Goal: Transaction & Acquisition: Purchase product/service

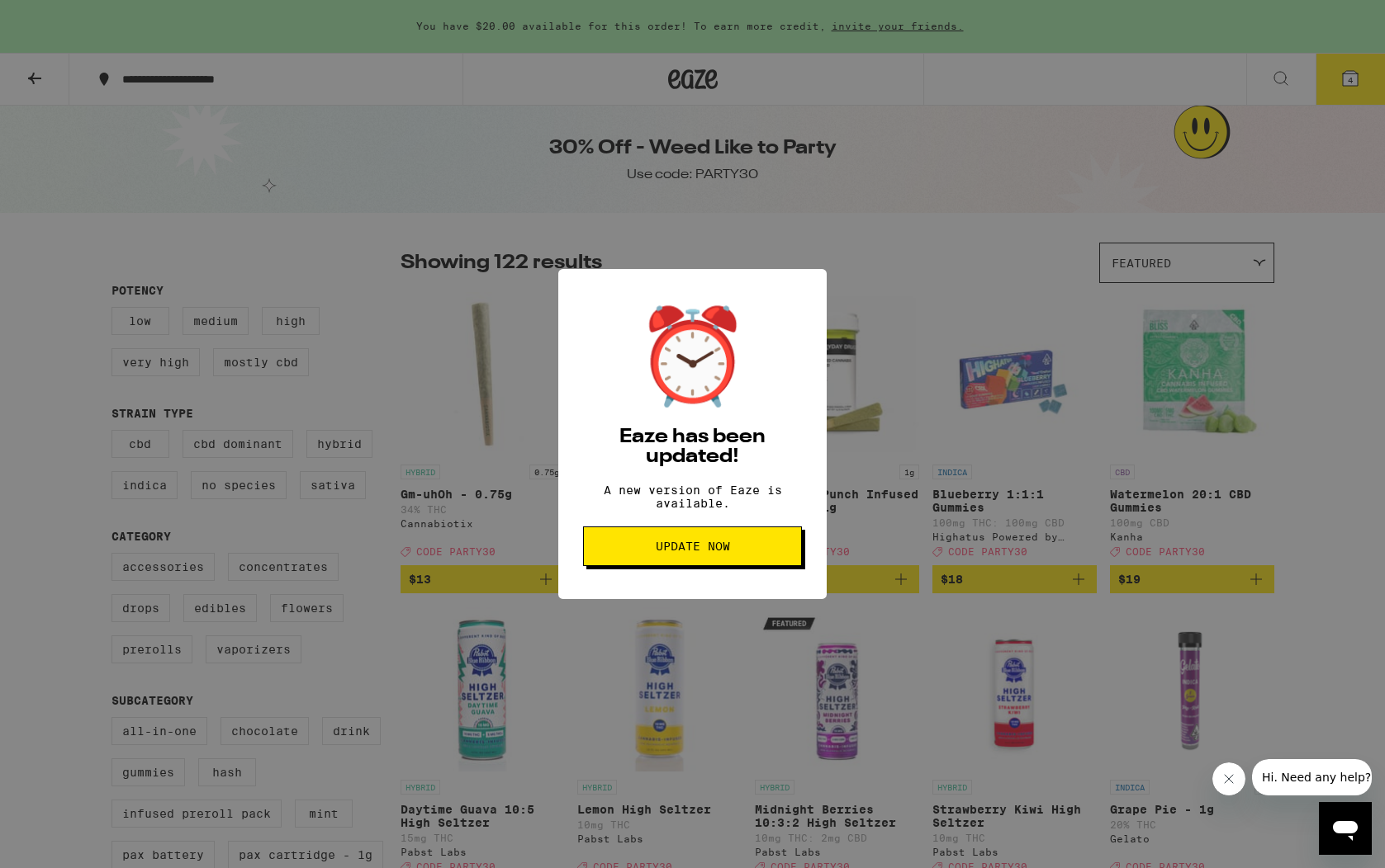
click at [714, 549] on span "Update Now" at bounding box center [692, 547] width 74 height 12
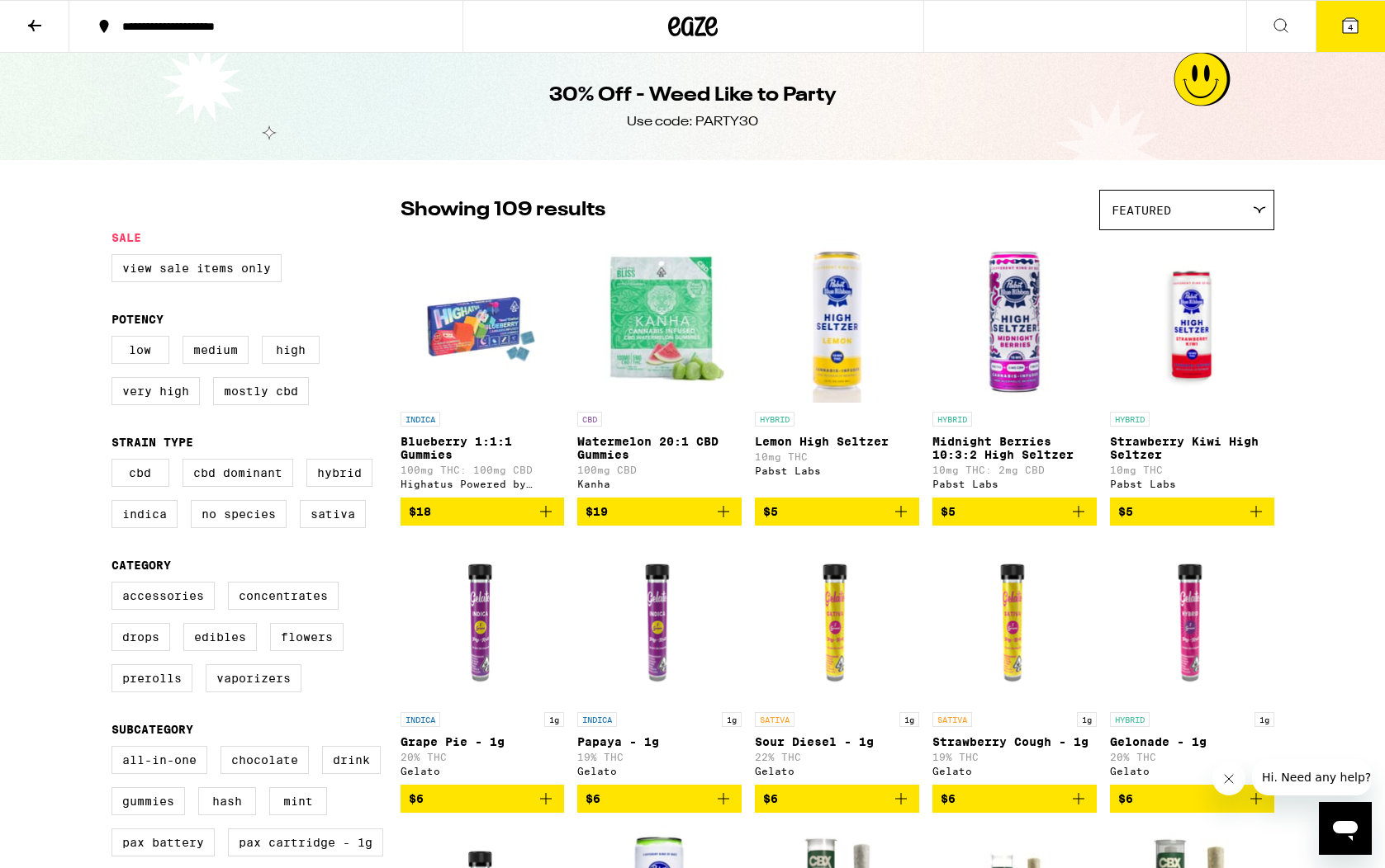
click at [26, 24] on icon at bounding box center [35, 26] width 20 height 20
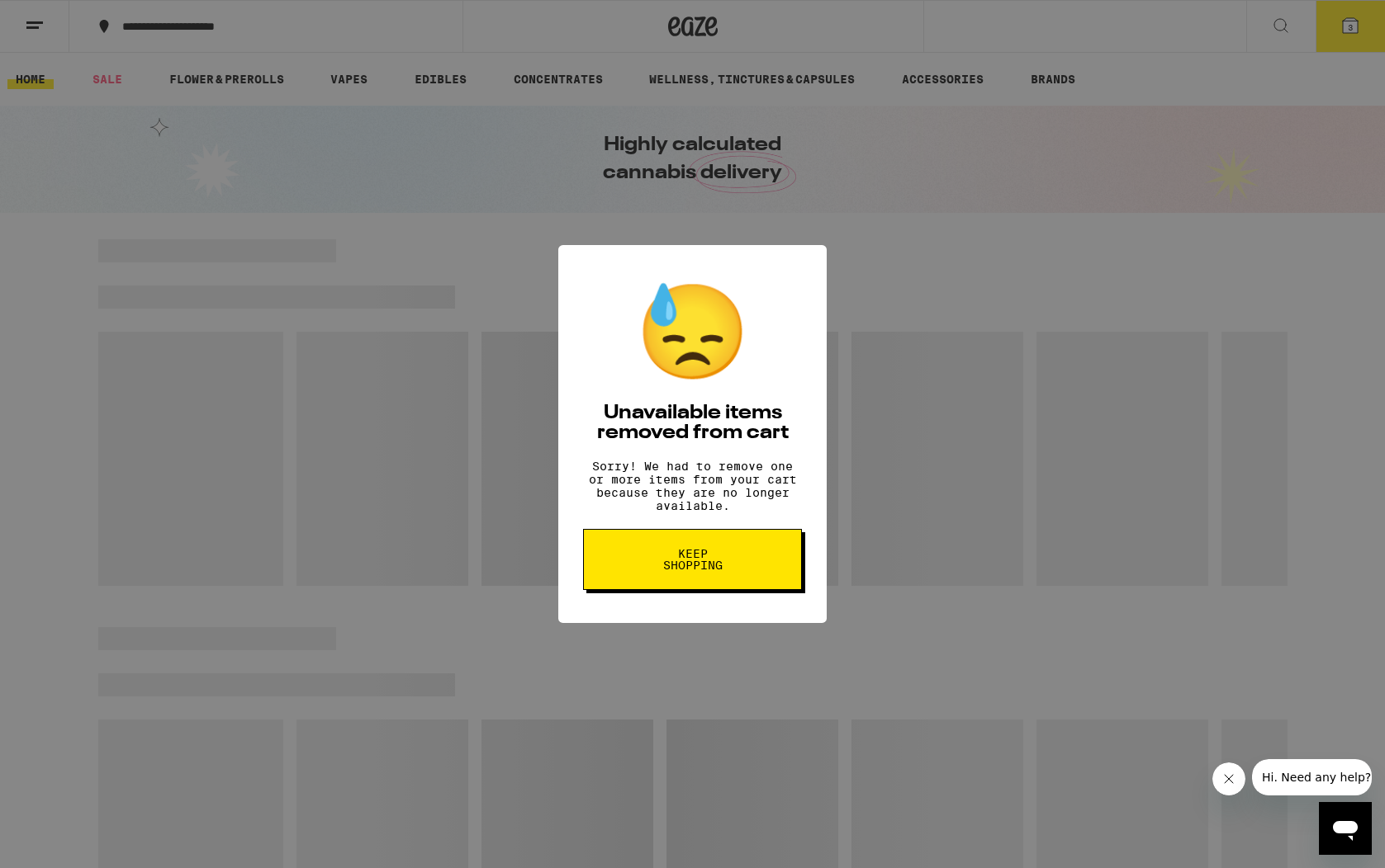
click at [725, 557] on span "Keep Shopping" at bounding box center [692, 559] width 85 height 23
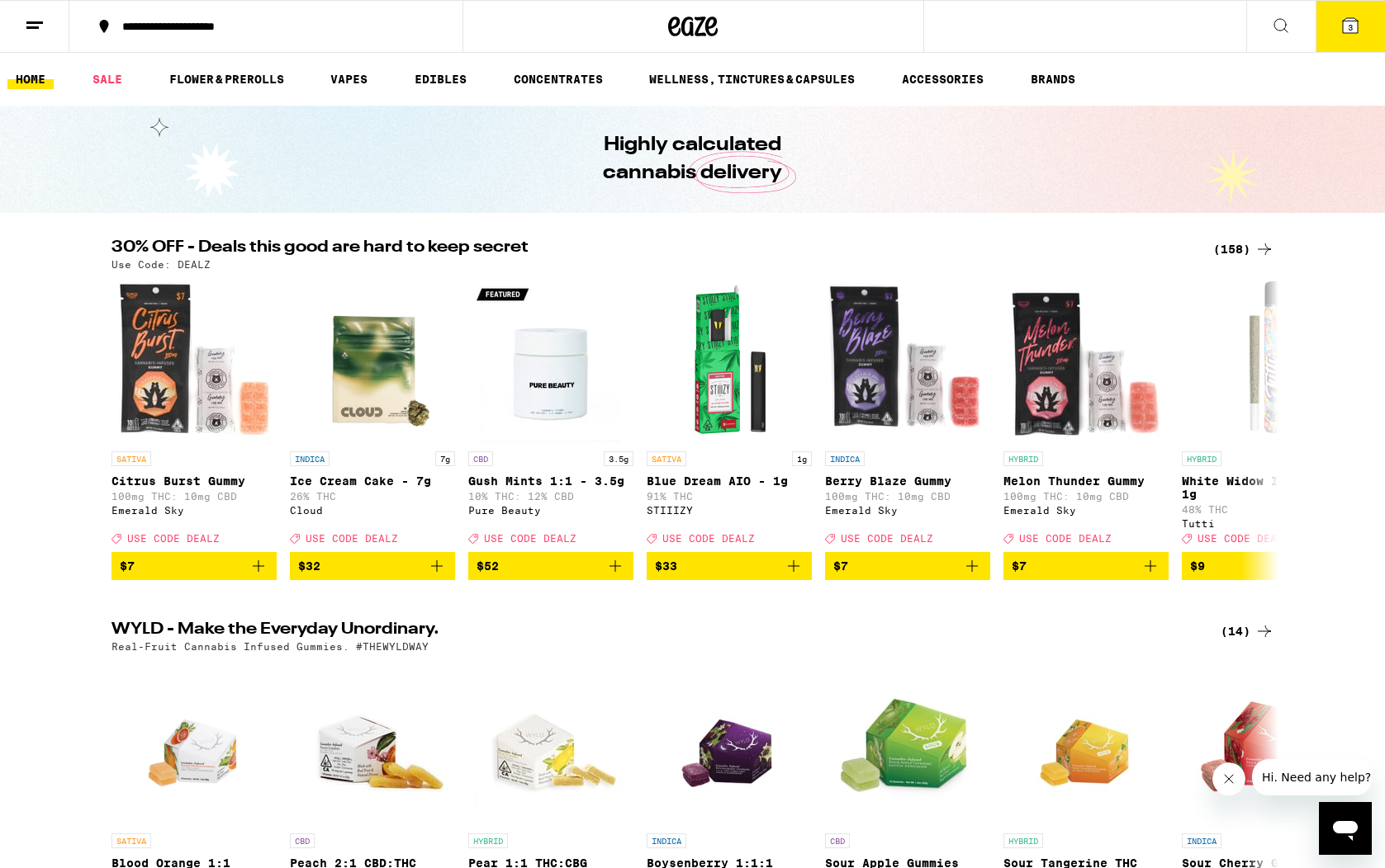
click at [1260, 246] on icon at bounding box center [1264, 249] width 20 height 20
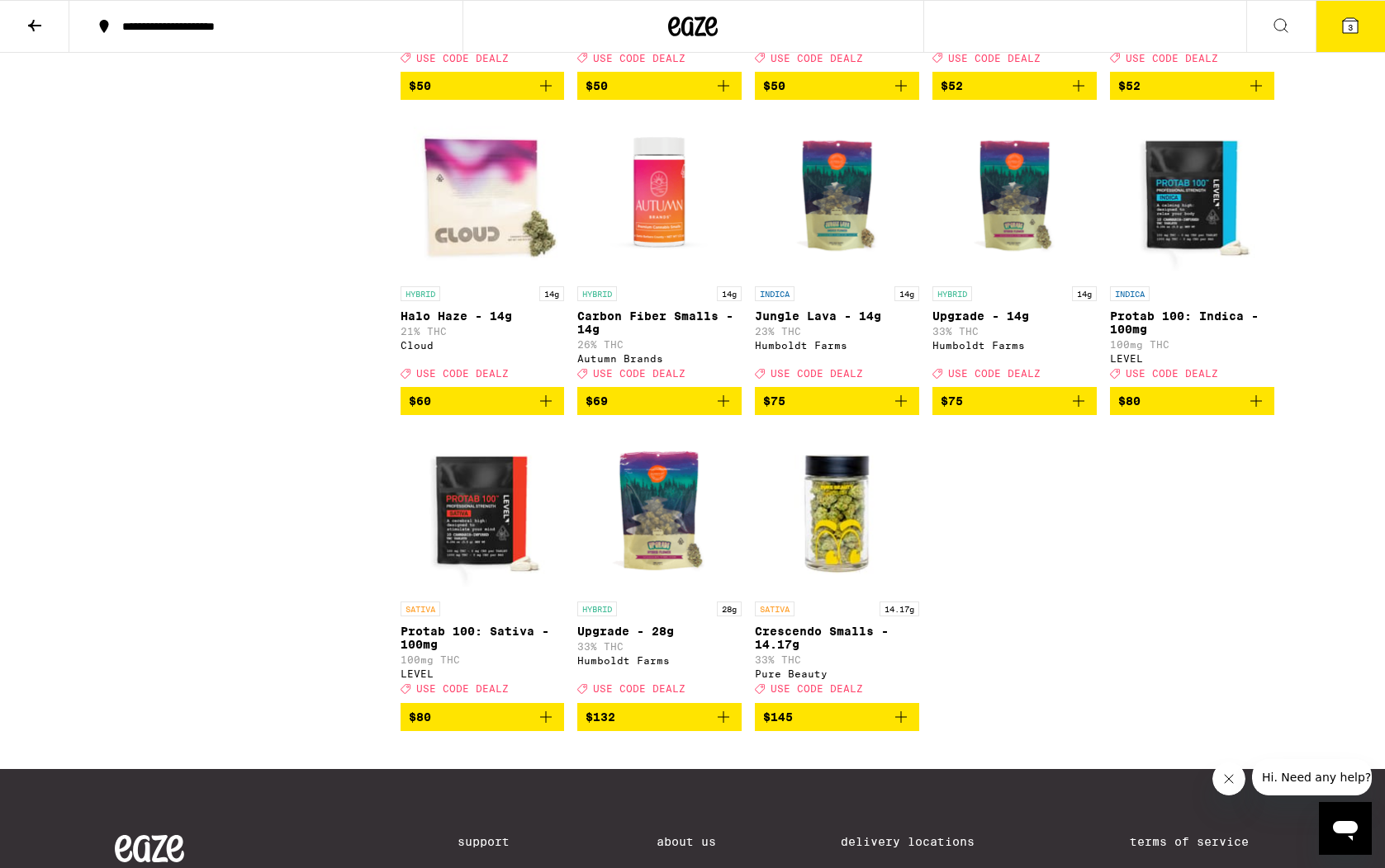
scroll to position [9564, 0]
